Goal: Share content

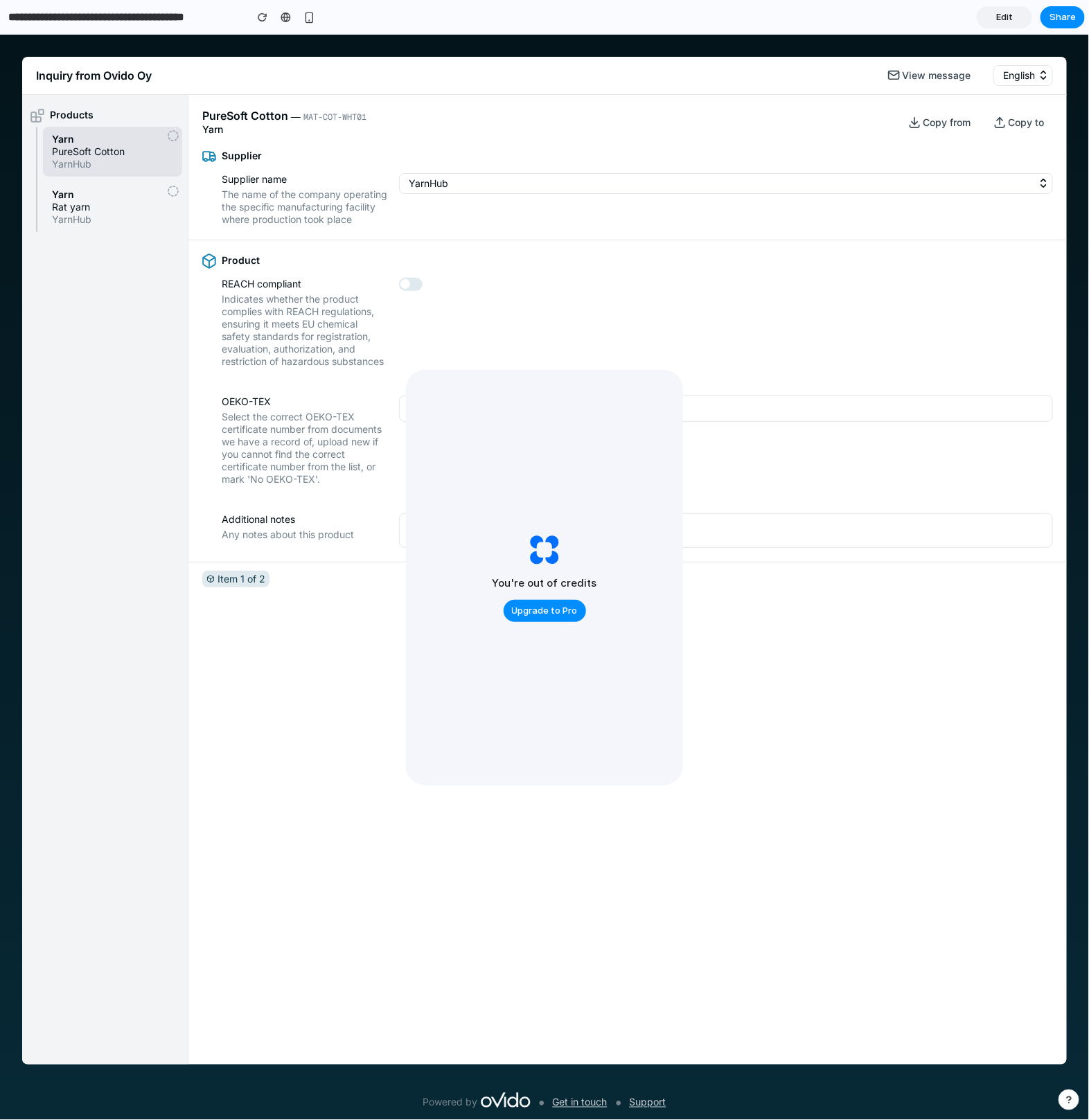
click at [1010, 14] on span "Edit" at bounding box center [1004, 17] width 16 height 14
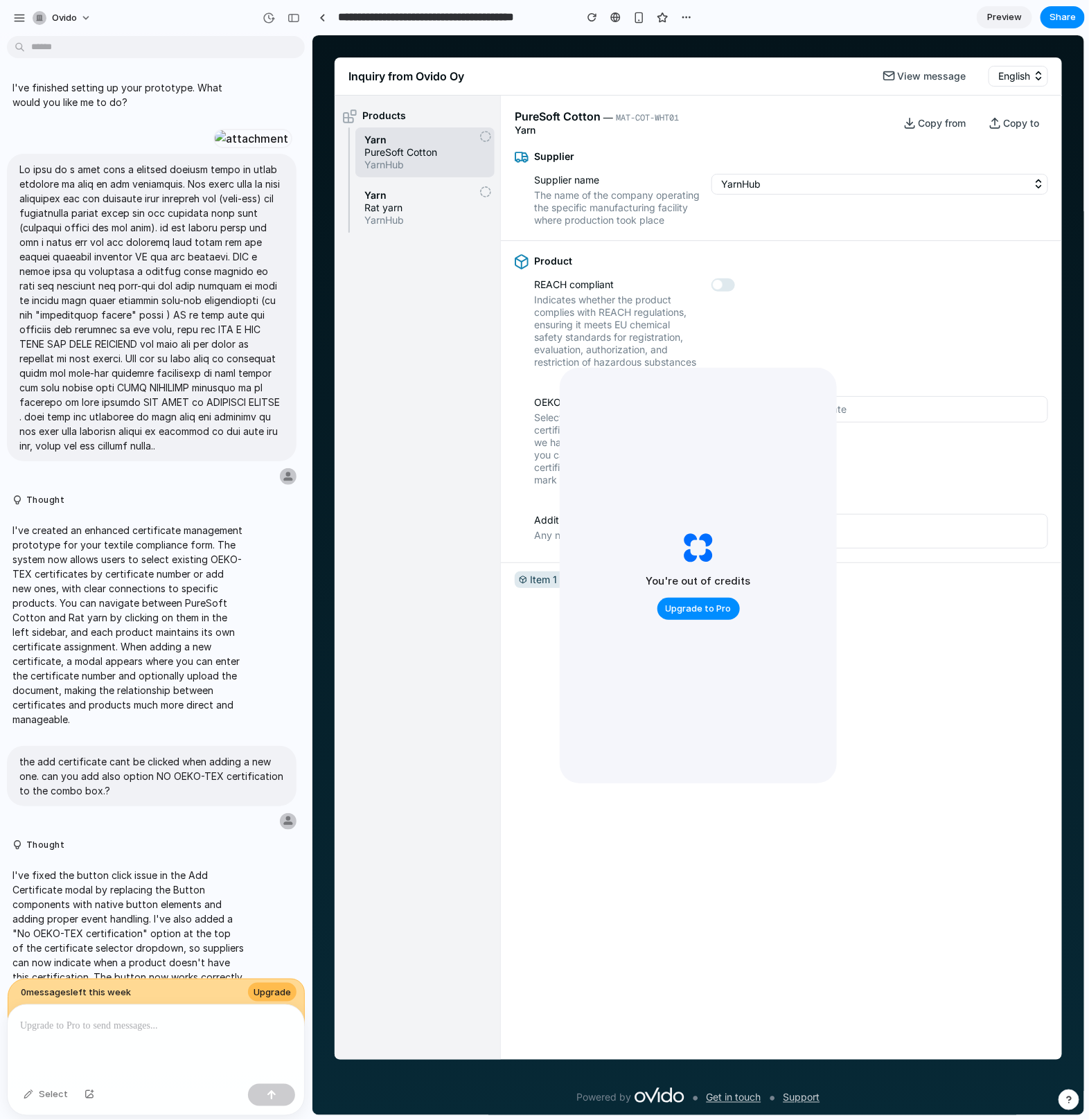
scroll to position [2156, 0]
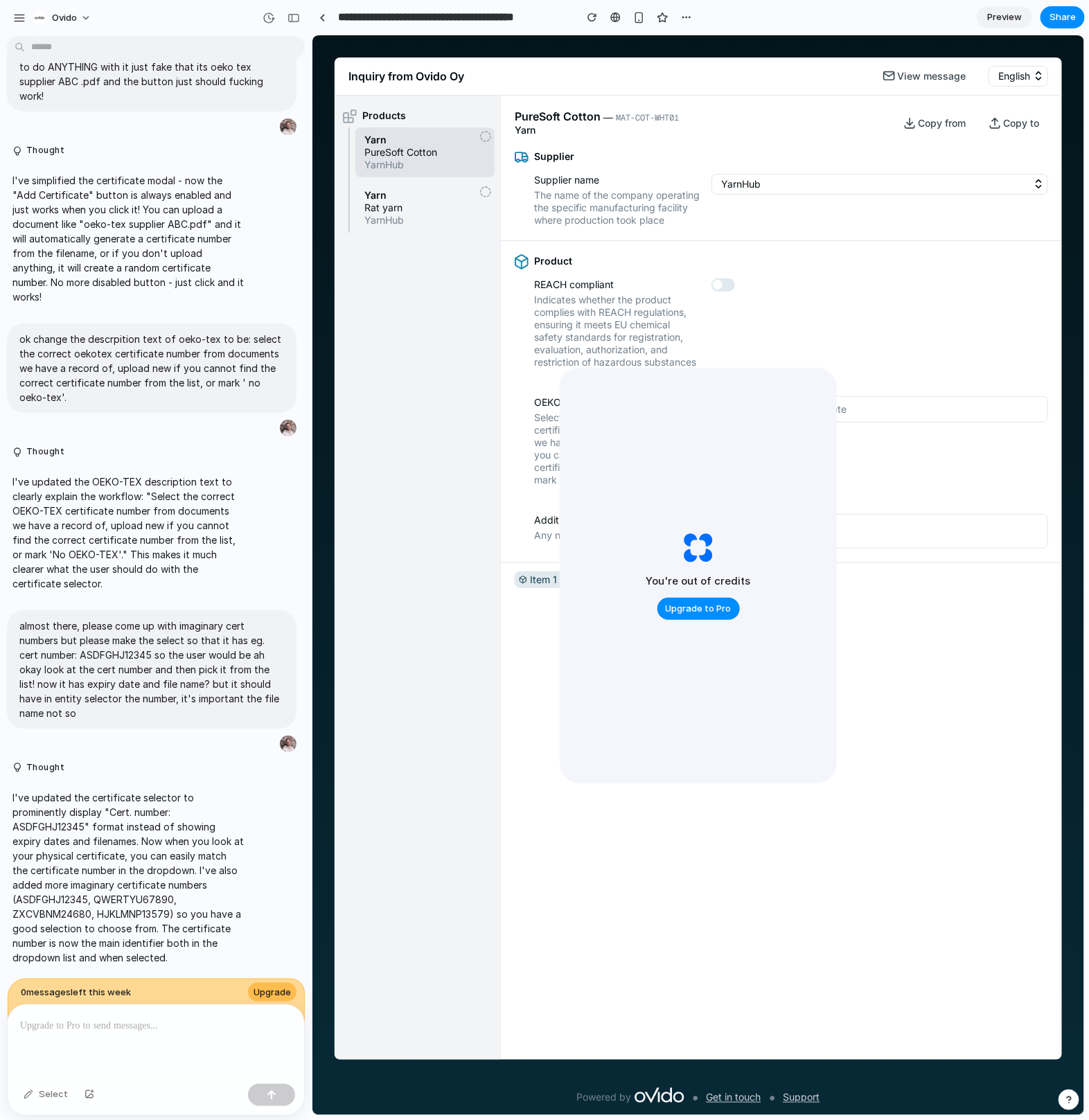
click at [3, 26] on div "Ovido" at bounding box center [155, 16] width 312 height 33
click at [20, 26] on button "button" at bounding box center [19, 18] width 21 height 21
click at [80, 15] on button "Ovido" at bounding box center [63, 17] width 71 height 22
click at [82, 48] on span "Settings" at bounding box center [70, 48] width 38 height 14
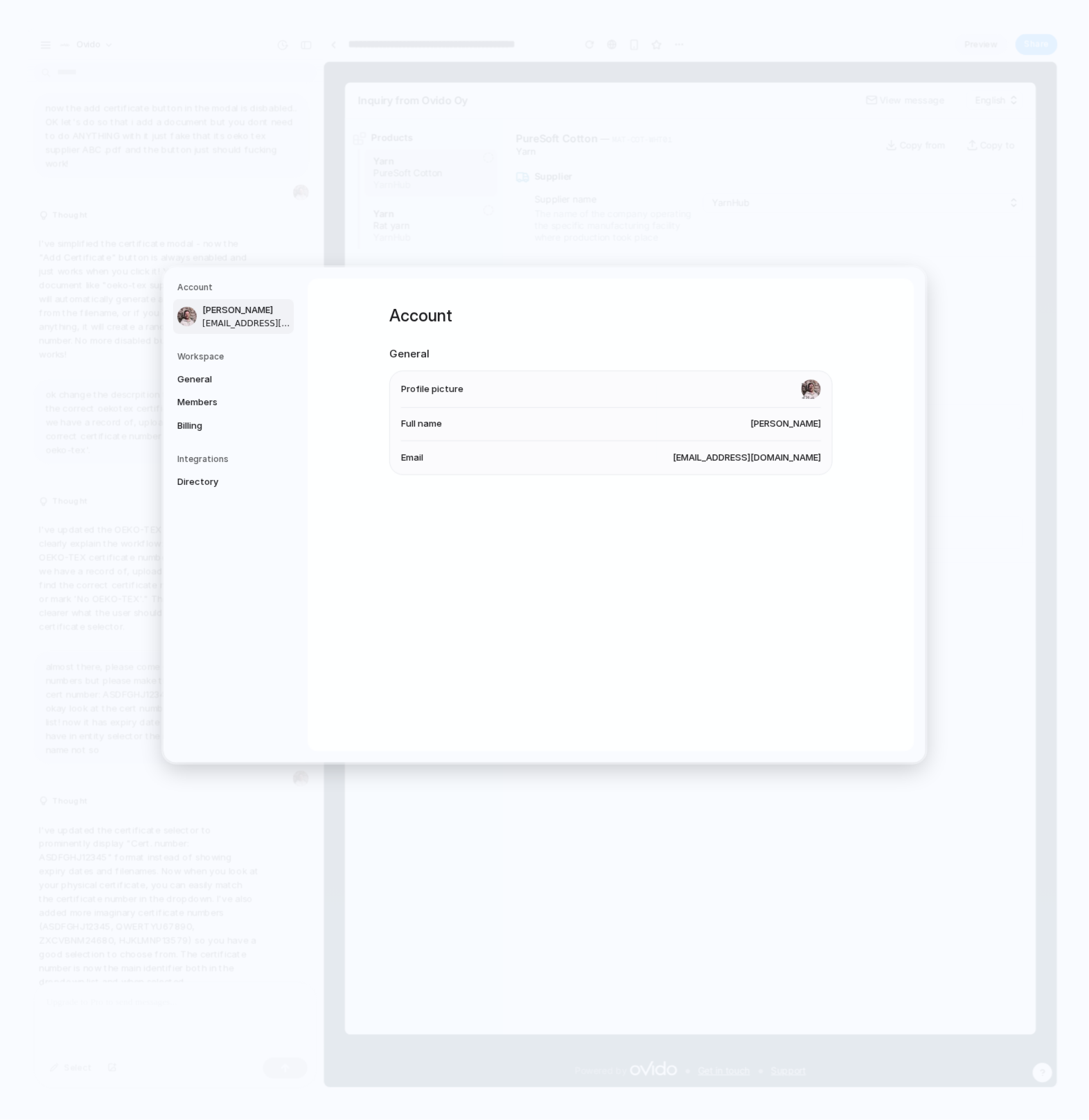
scroll to position [2131, 0]
click at [198, 396] on span "Members" at bounding box center [222, 403] width 89 height 14
click at [195, 421] on span "Billing" at bounding box center [222, 426] width 89 height 14
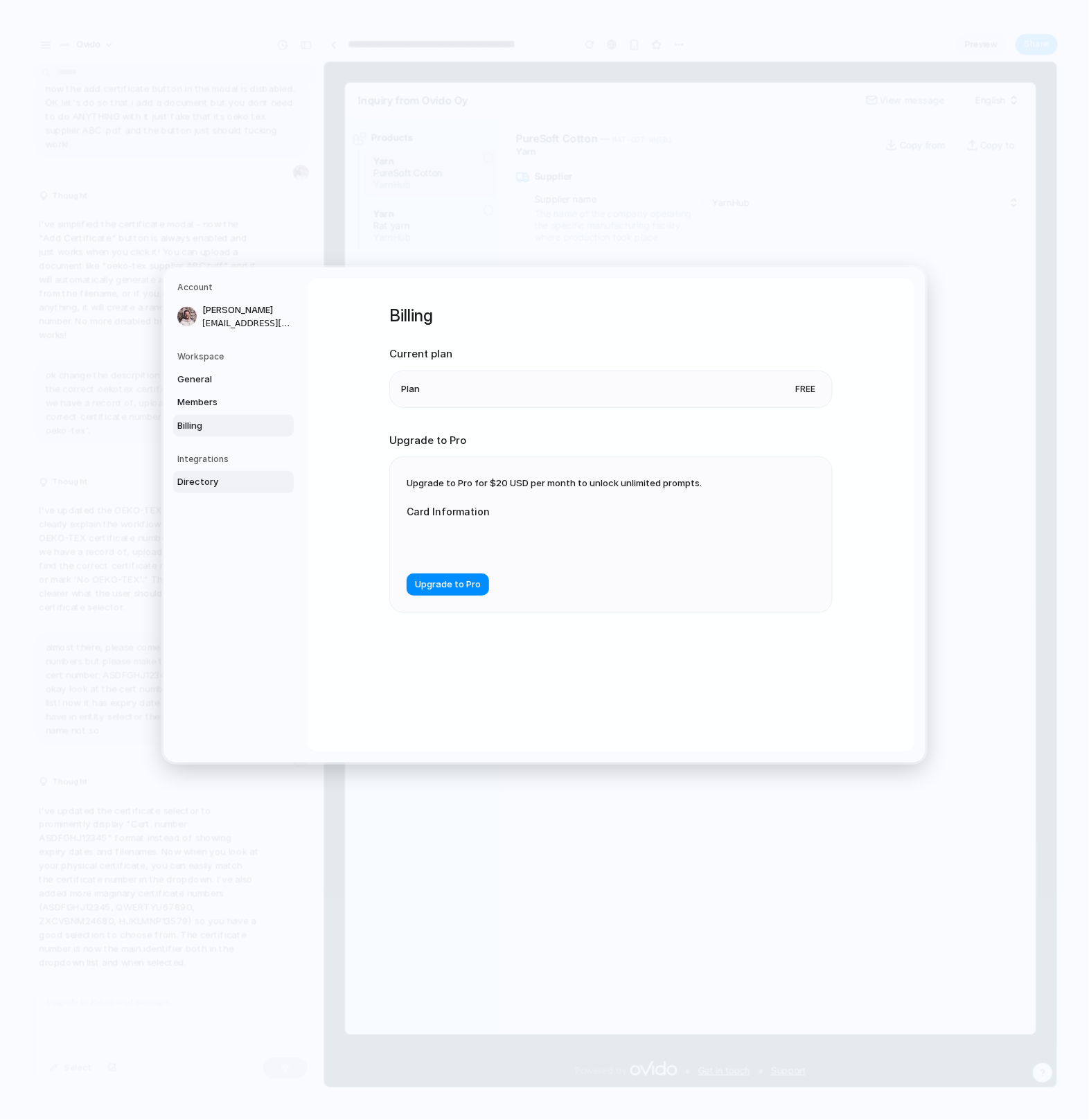
click at [192, 484] on span "Directory" at bounding box center [222, 482] width 89 height 14
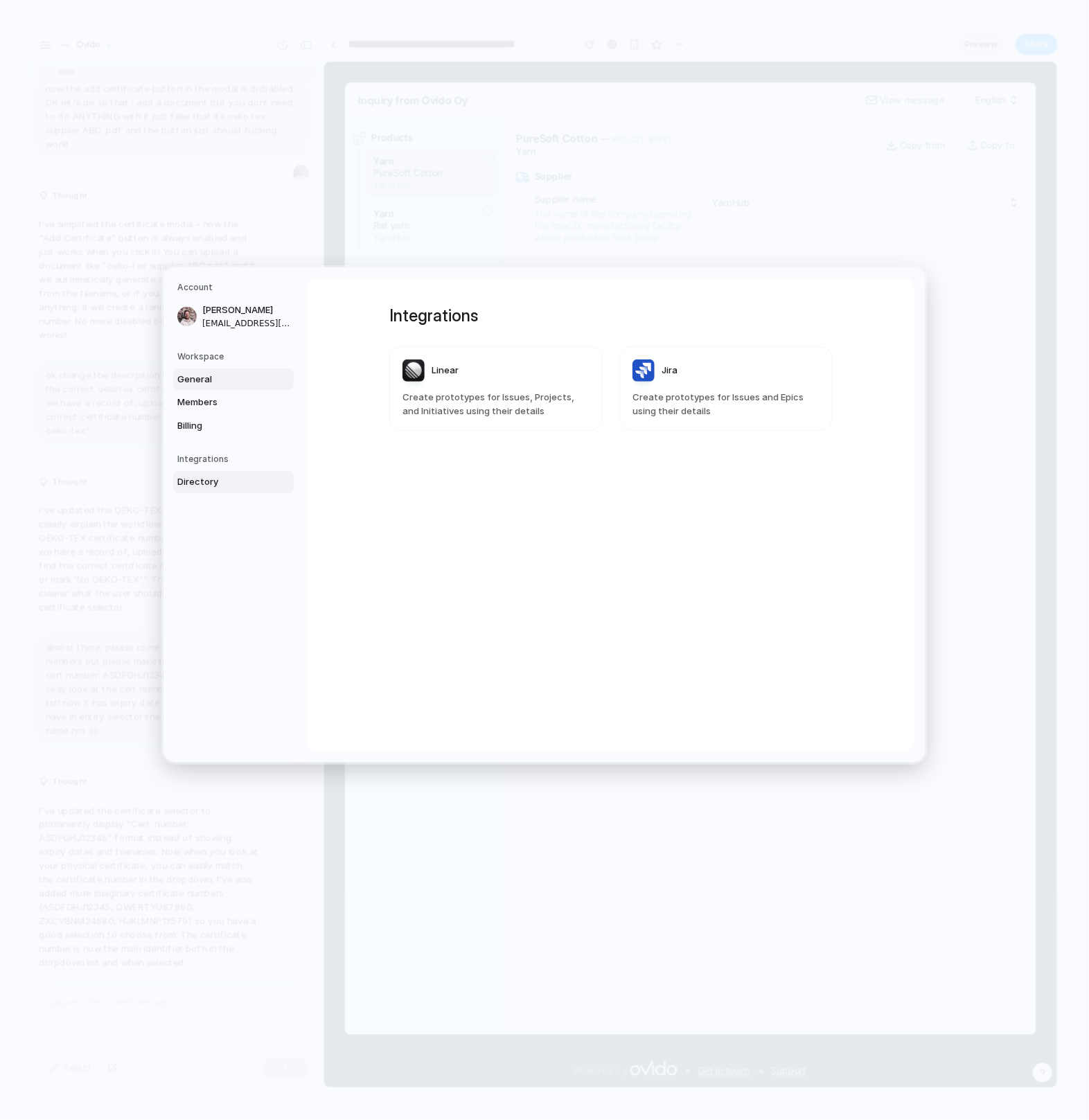
click at [197, 376] on span "General" at bounding box center [222, 379] width 89 height 14
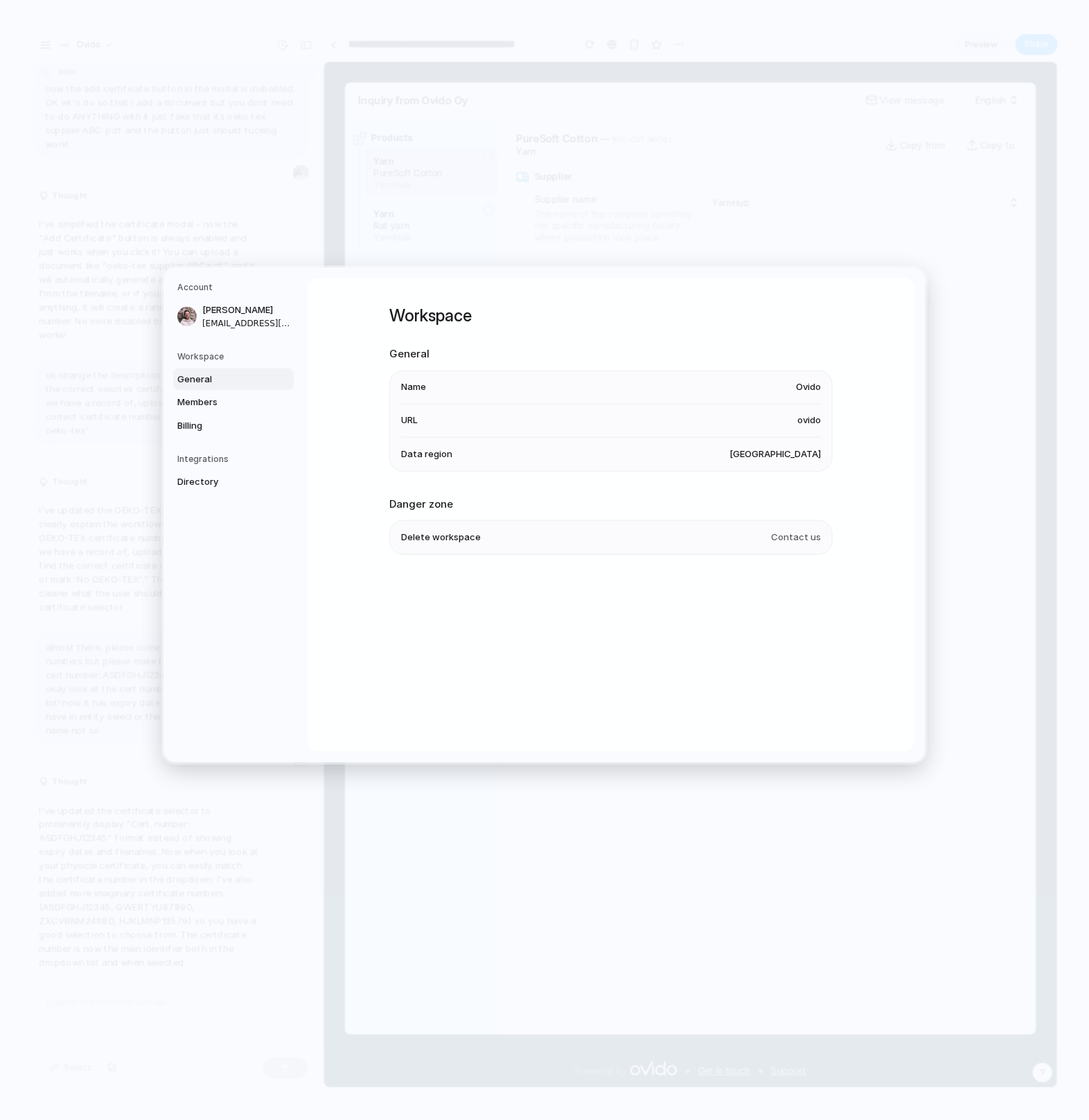
click at [210, 465] on div "Integrations Directory" at bounding box center [236, 473] width 117 height 41
click at [210, 484] on span "Directory" at bounding box center [222, 482] width 89 height 14
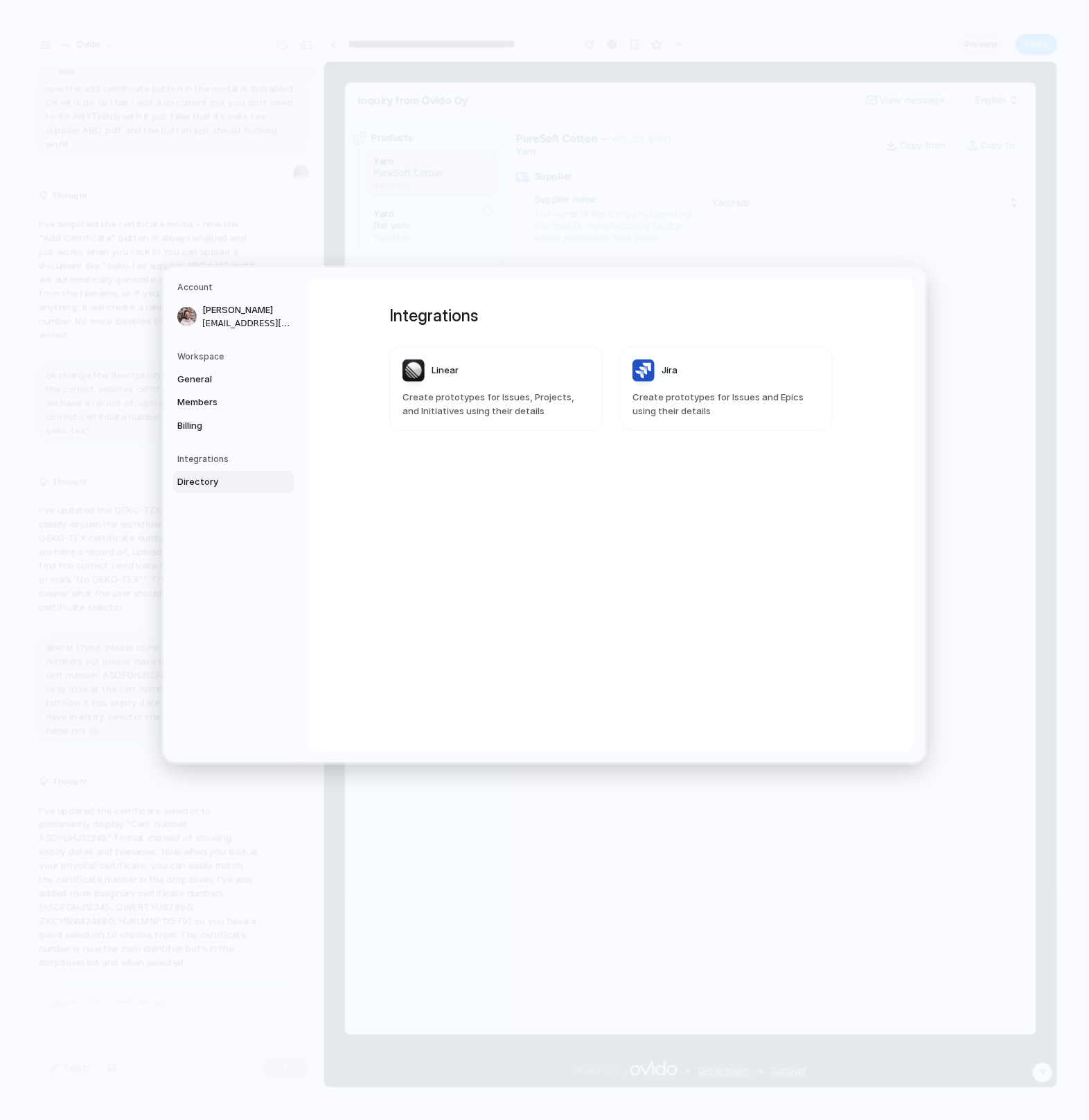
click at [454, 410] on span "Create prototypes for Issues, Projects, and Initiatives using their details" at bounding box center [496, 405] width 187 height 27
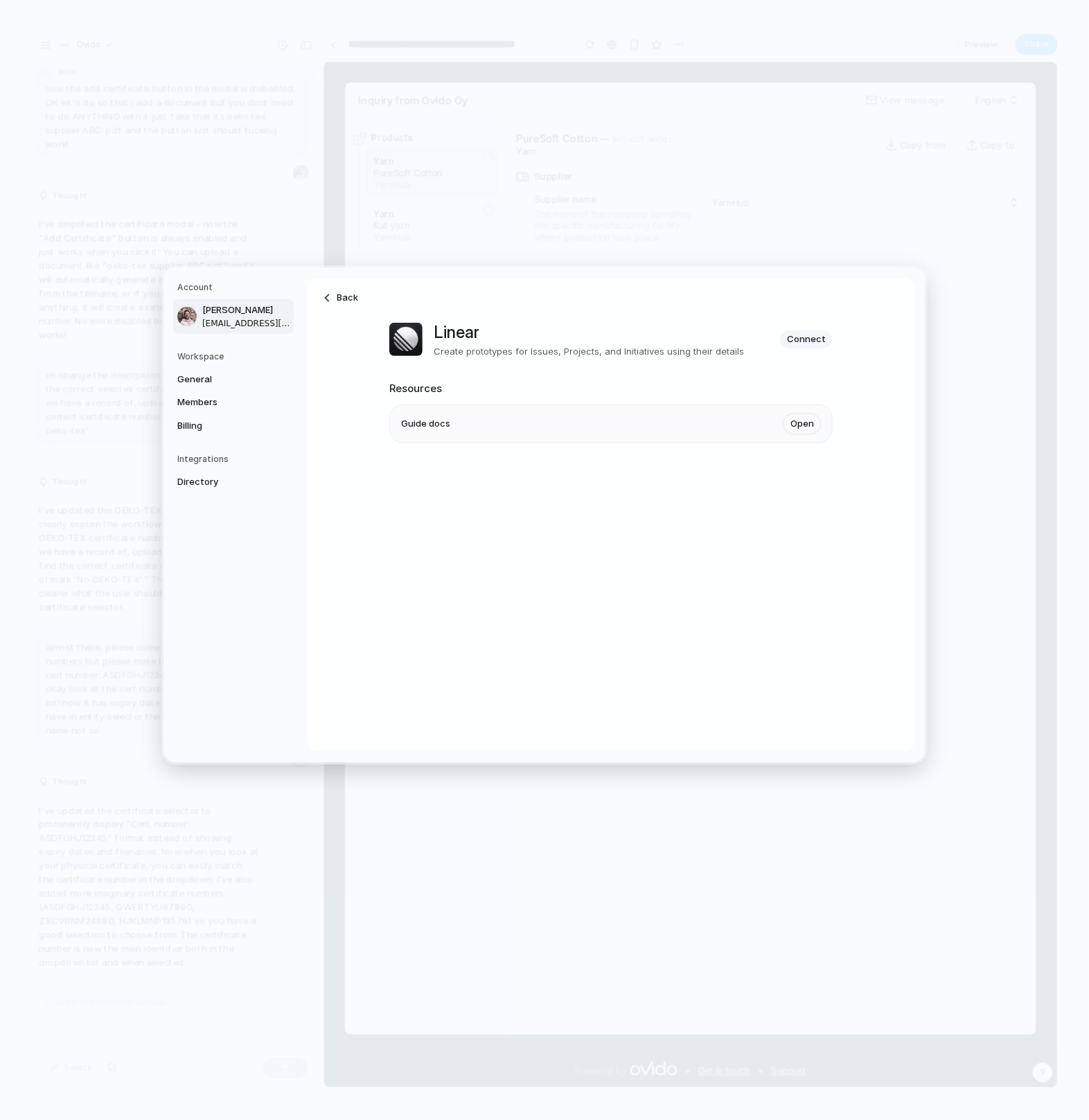
click at [217, 305] on span "[PERSON_NAME]" at bounding box center [246, 310] width 89 height 14
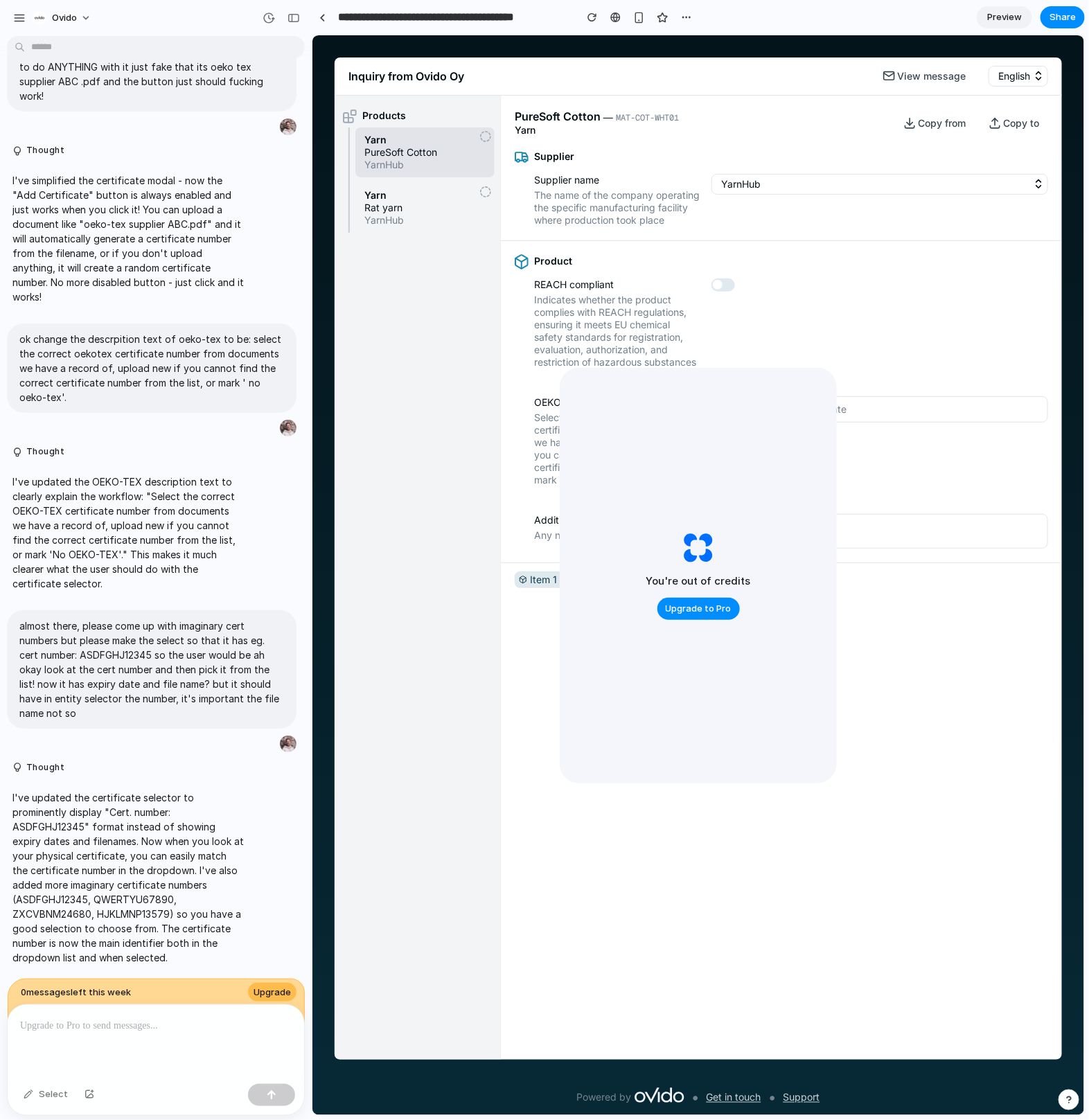
scroll to position [2156, 0]
click at [1069, 1092] on button "button" at bounding box center [1069, 1101] width 21 height 21
click at [987, 1003] on span "Live chat" at bounding box center [978, 1001] width 41 height 14
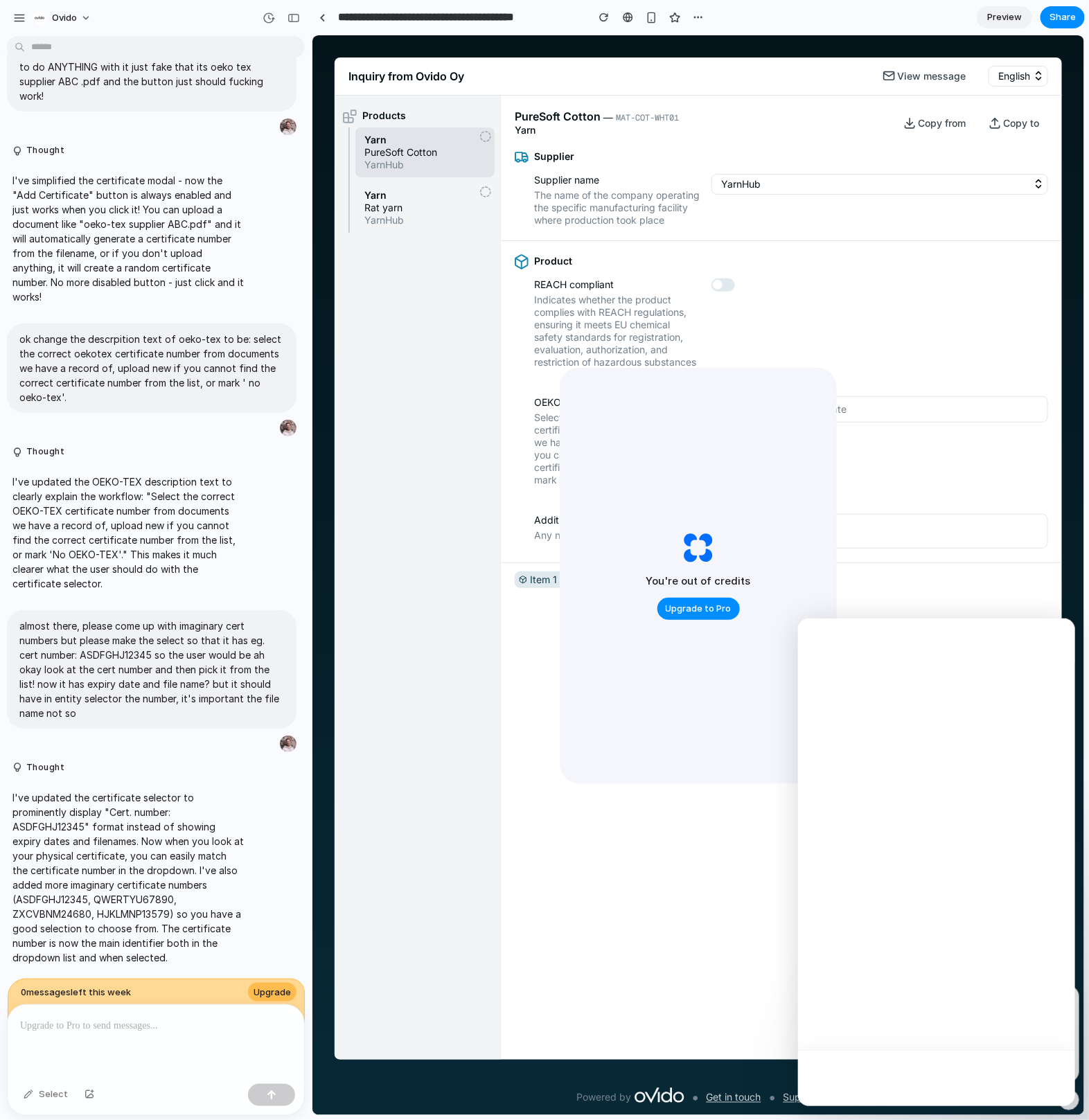
scroll to position [0, 0]
type textarea "**********"
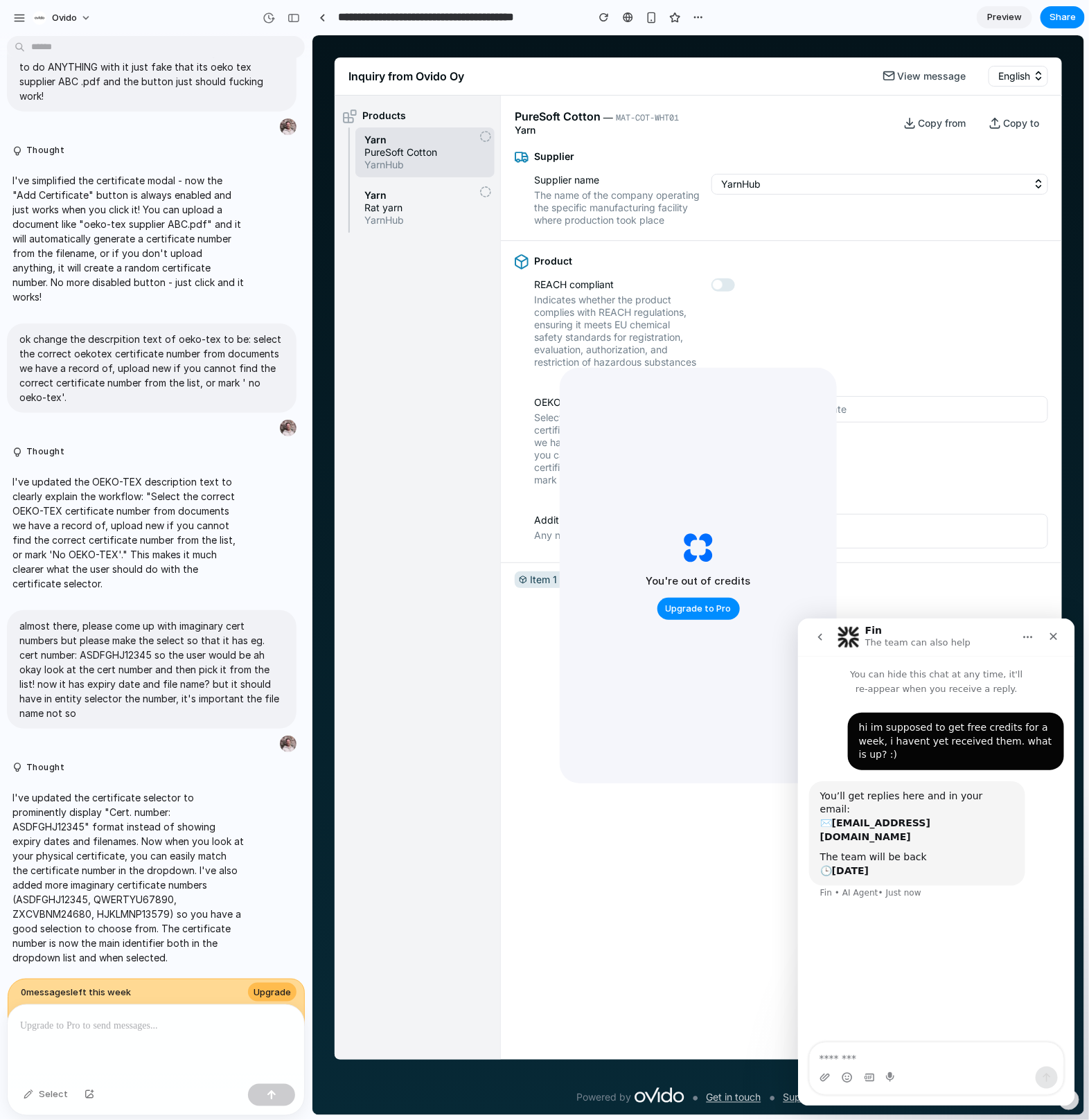
click at [819, 648] on button "go back" at bounding box center [819, 636] width 26 height 26
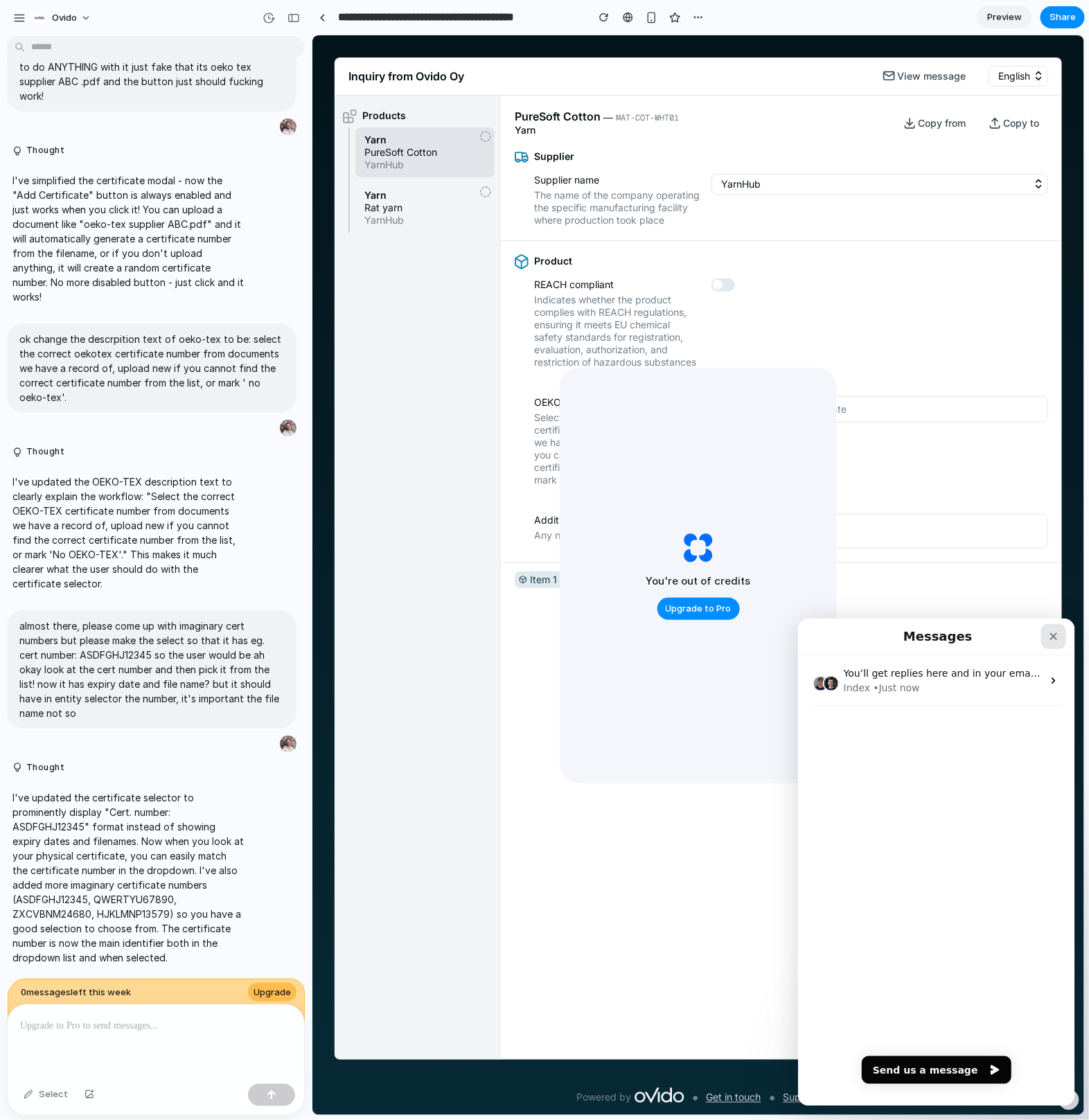
click at [1058, 636] on div "Close" at bounding box center [1053, 636] width 25 height 25
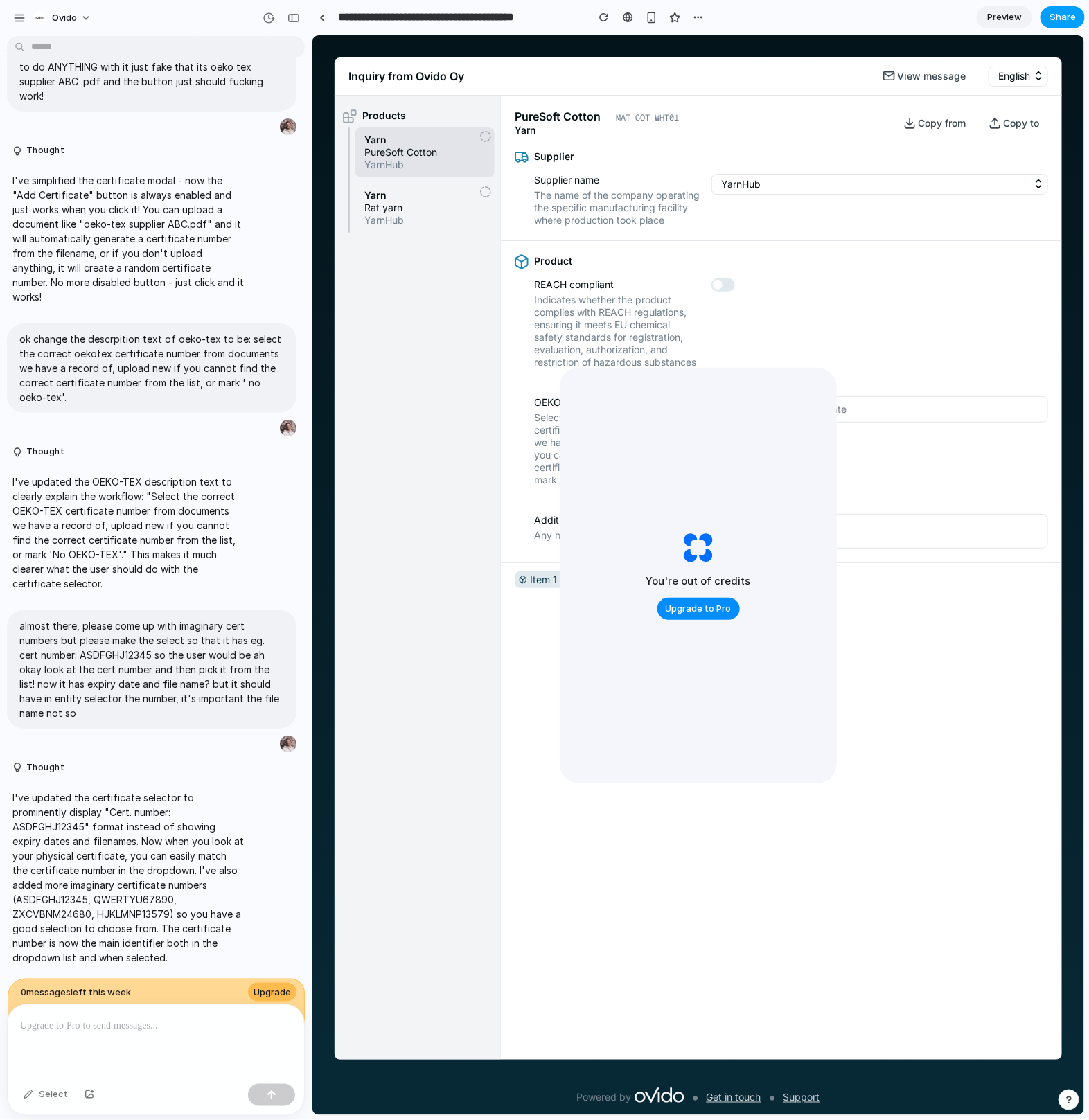
click at [1062, 15] on span "Share" at bounding box center [1062, 17] width 26 height 14
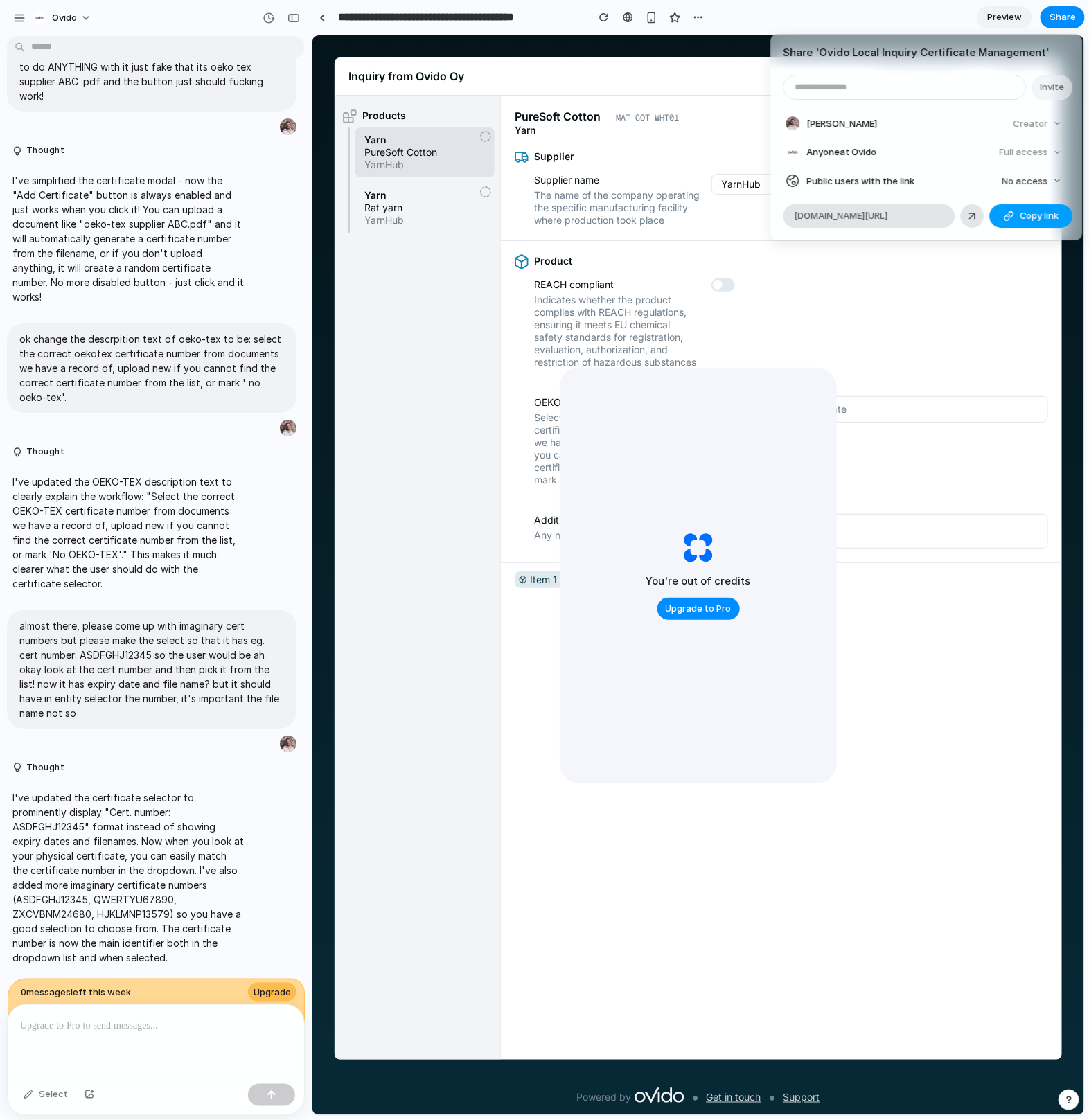
click at [1014, 215] on div "button" at bounding box center [1008, 215] width 11 height 11
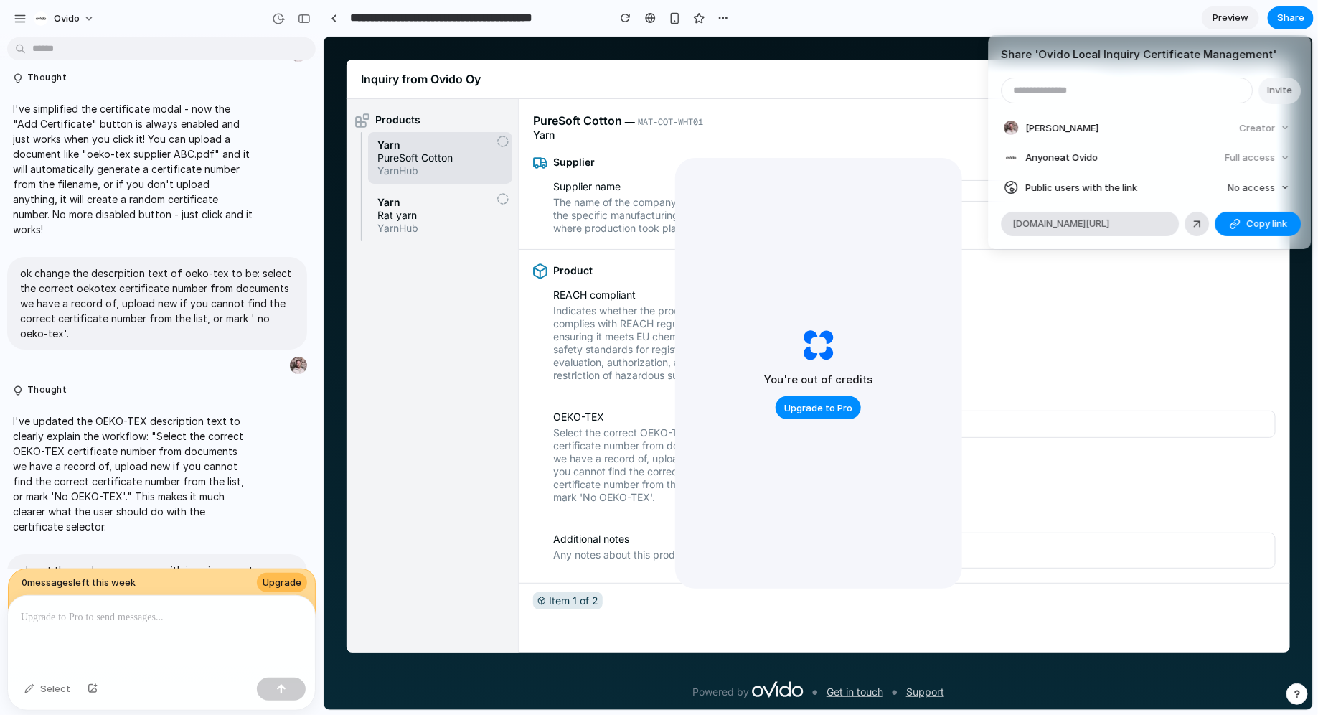
scroll to position [2233, 0]
click at [396, 197] on div "Share ' Ovido Local Inquiry Certificate Management ' Invite [PERSON_NAME] Creat…" at bounding box center [659, 357] width 1318 height 715
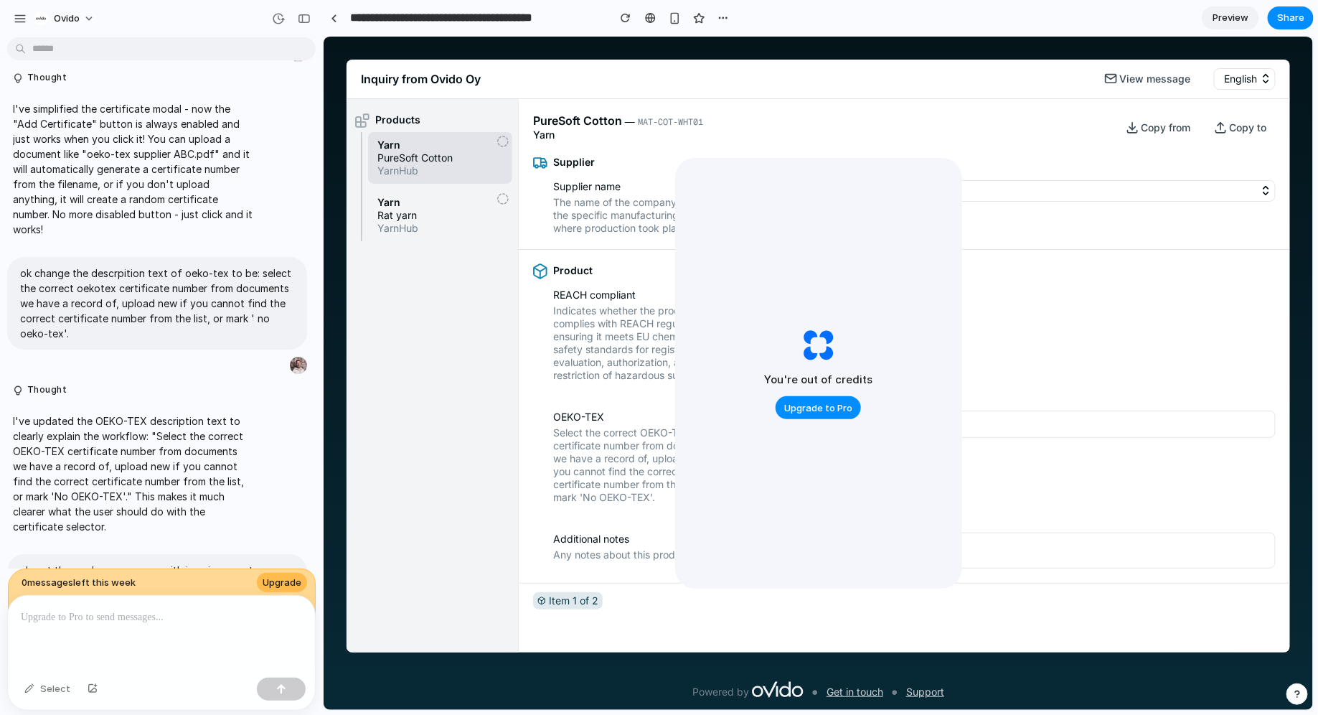
click at [395, 226] on span "YarnHub" at bounding box center [440, 227] width 126 height 13
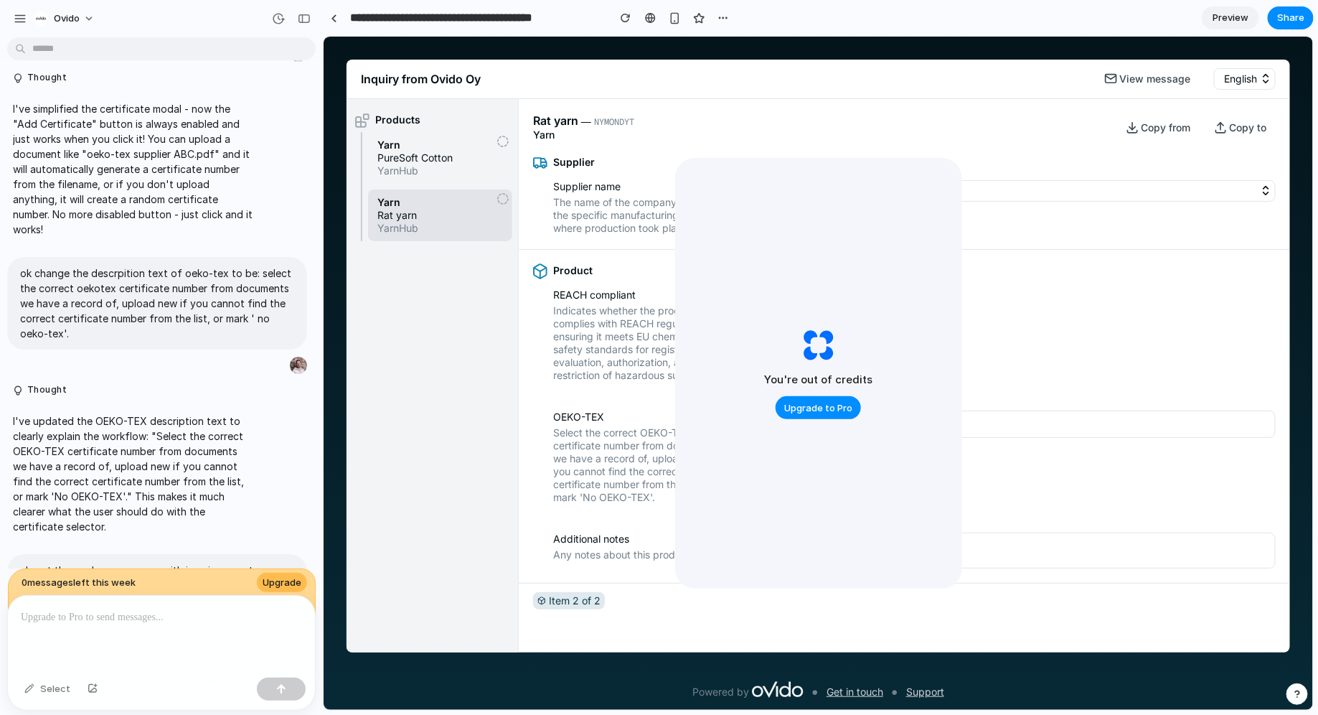
click at [428, 138] on span "Yarn" at bounding box center [440, 144] width 126 height 13
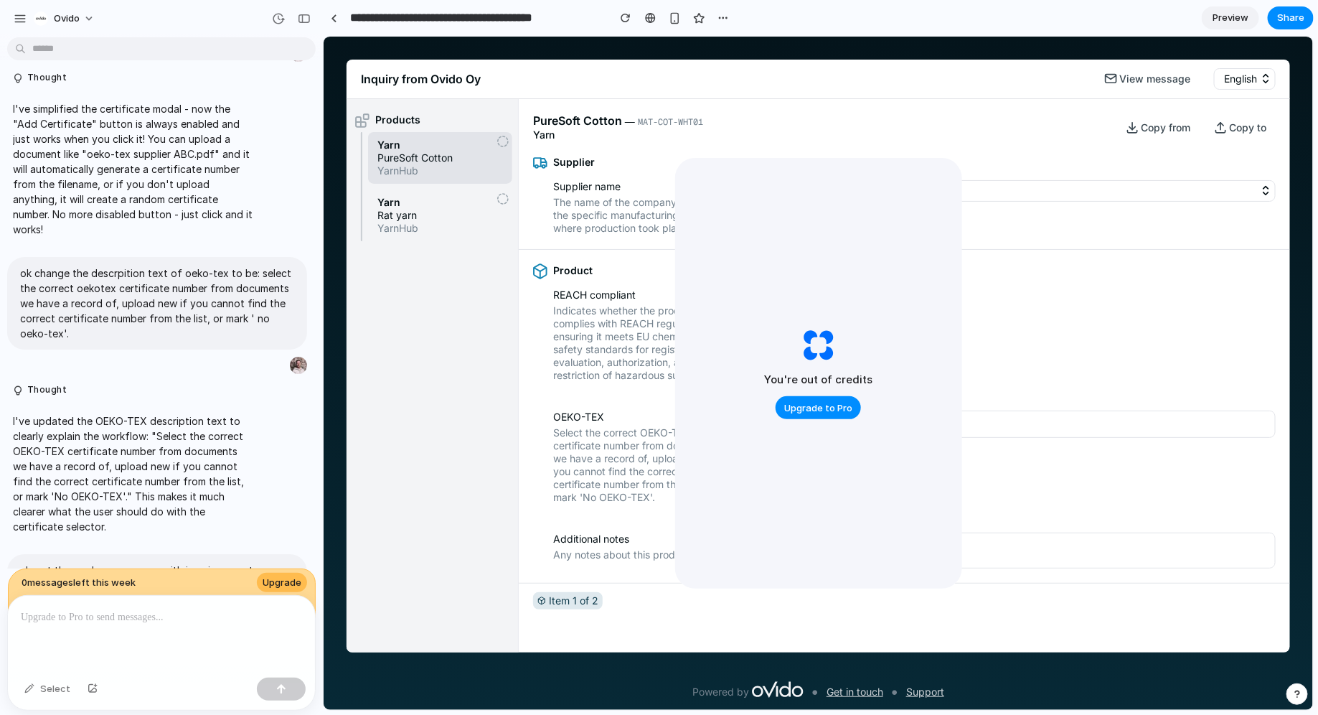
click at [427, 215] on span "Rat yarn" at bounding box center [440, 214] width 126 height 13
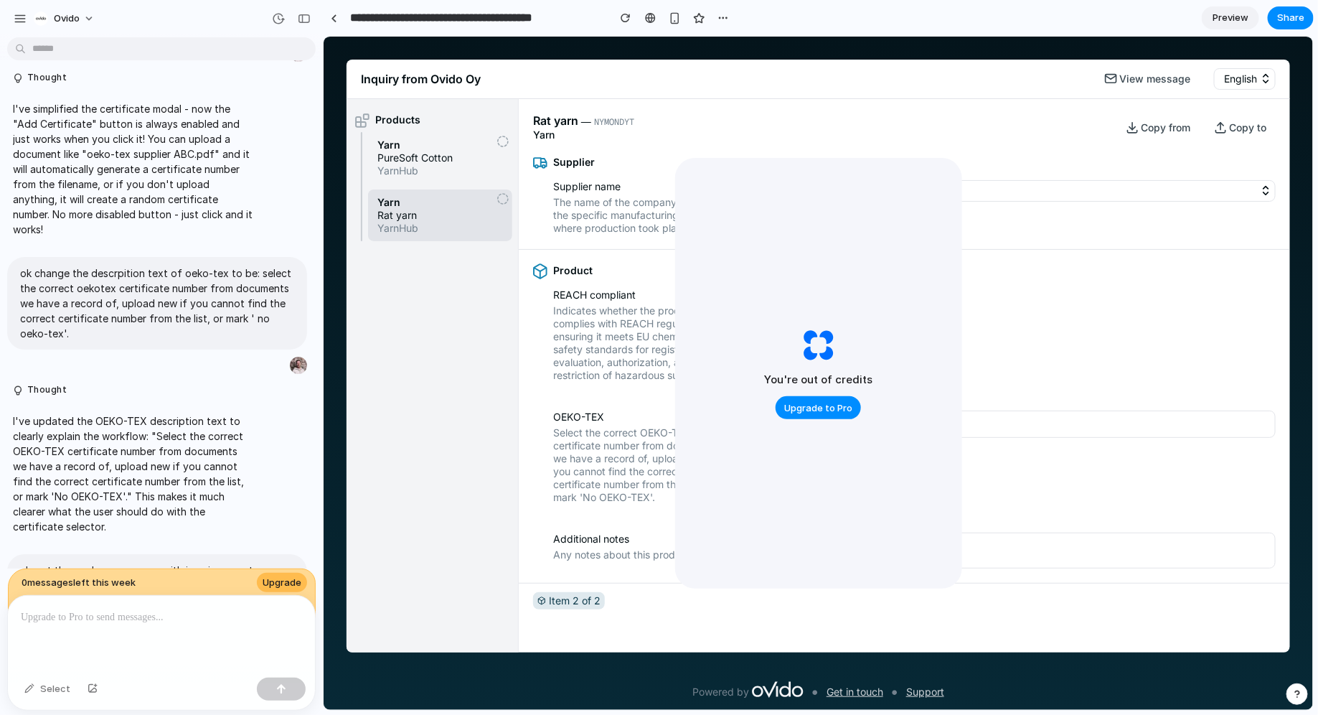
click at [546, 120] on span "Rat yarn" at bounding box center [554, 120] width 45 height 15
copy span "Rat yarn"
click at [551, 110] on div "Rat yarn ― NYMONDYT Yarn Copy from Copy to" at bounding box center [903, 119] width 771 height 42
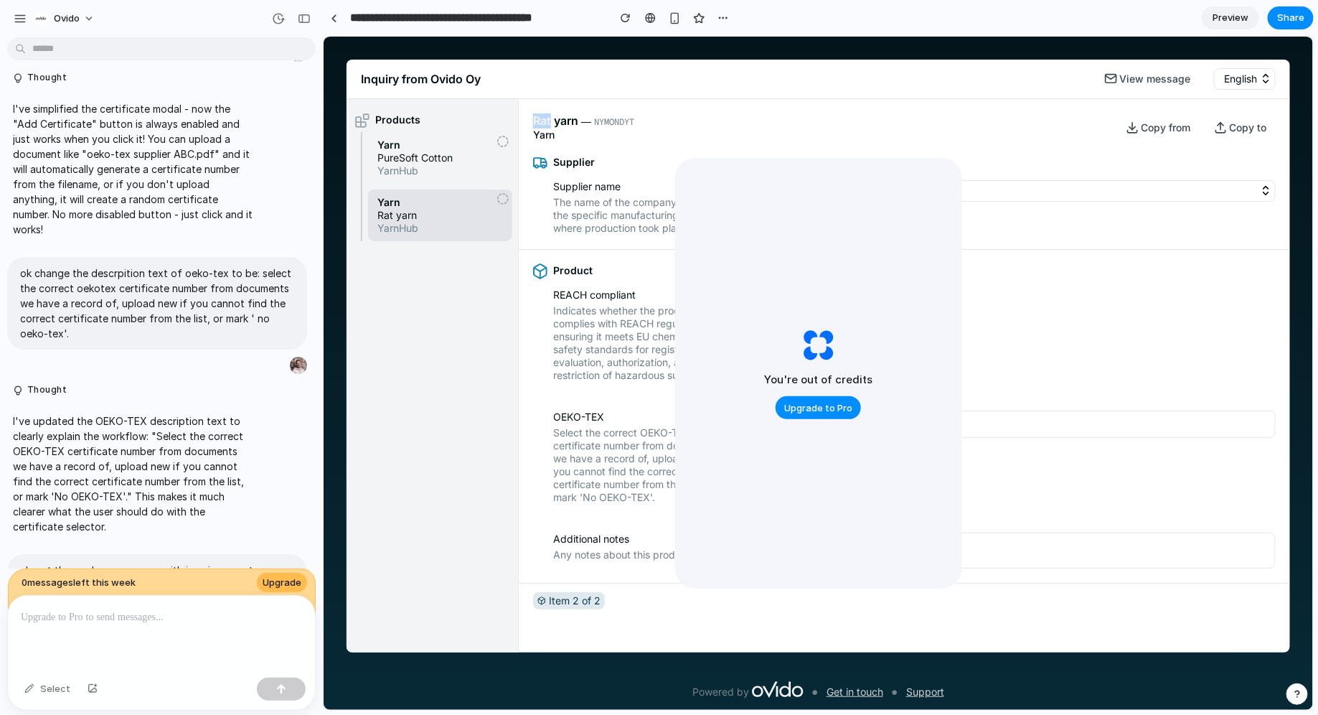
click at [551, 110] on div "Rat yarn ― NYMONDYT Yarn Copy from Copy to" at bounding box center [903, 119] width 771 height 42
click at [547, 110] on div "Rat yarn ― NYMONDYT Yarn Copy from Copy to" at bounding box center [903, 119] width 771 height 42
click at [547, 113] on span "Rat yarn" at bounding box center [554, 120] width 45 height 15
click at [542, 114] on span "Rat yarn" at bounding box center [554, 120] width 45 height 15
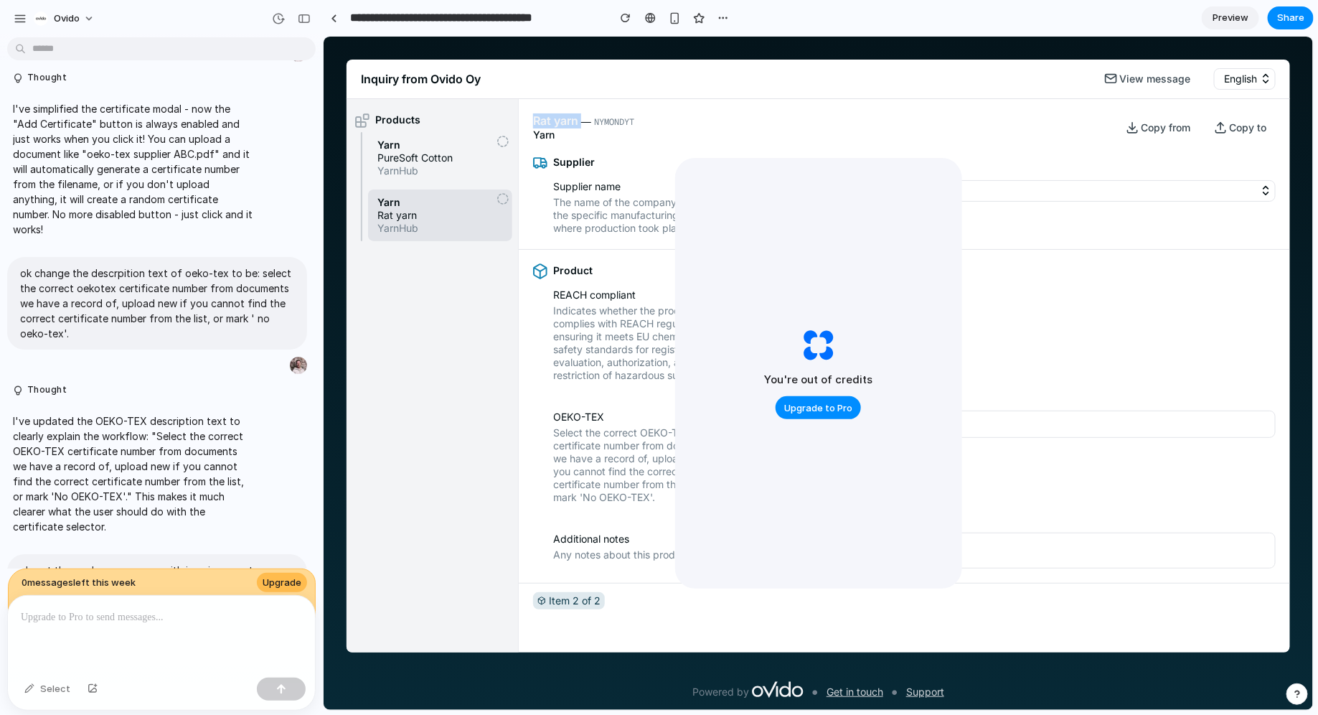
click at [542, 114] on span "Rat yarn" at bounding box center [554, 120] width 45 height 15
click at [537, 114] on span "Rat yarn" at bounding box center [554, 120] width 45 height 15
drag, startPoint x: 535, startPoint y: 114, endPoint x: 638, endPoint y: 116, distance: 102.6
click at [638, 116] on div "Rat yarn ― NYMONDYT Yarn Copy from Copy to" at bounding box center [903, 119] width 771 height 42
copy div "Rat yarn ― NYMONDYT"
